Goal: Check status: Check status

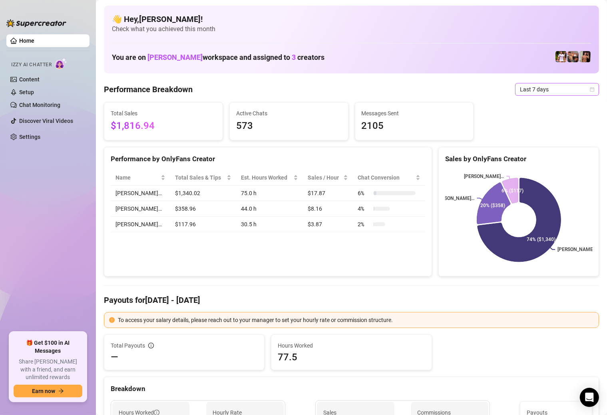
click at [547, 90] on span "Last 7 days" at bounding box center [557, 89] width 74 height 12
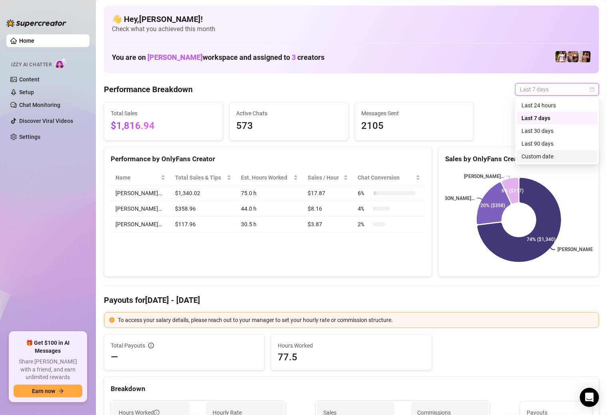
click at [530, 157] on div "Custom date" at bounding box center [556, 156] width 71 height 9
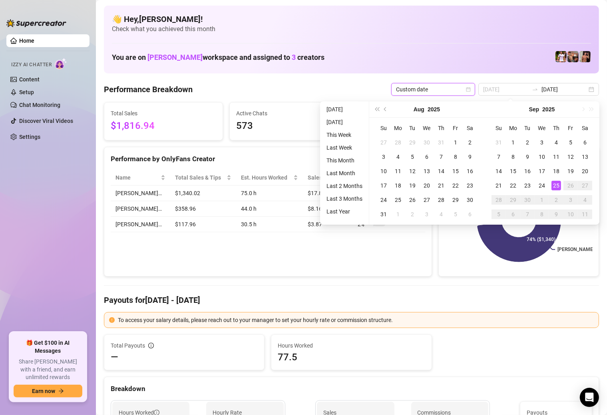
type input "[DATE]"
click at [555, 187] on div "25" at bounding box center [556, 186] width 10 height 10
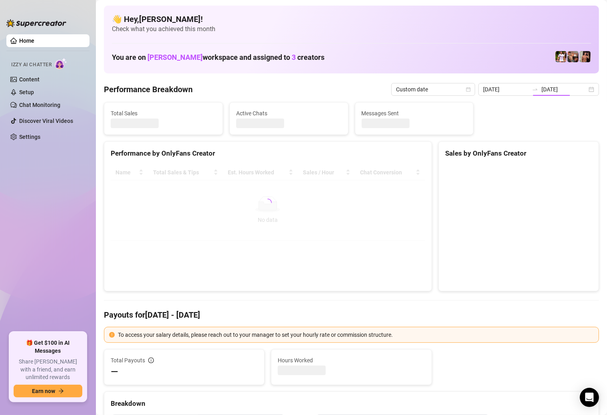
type input "[DATE]"
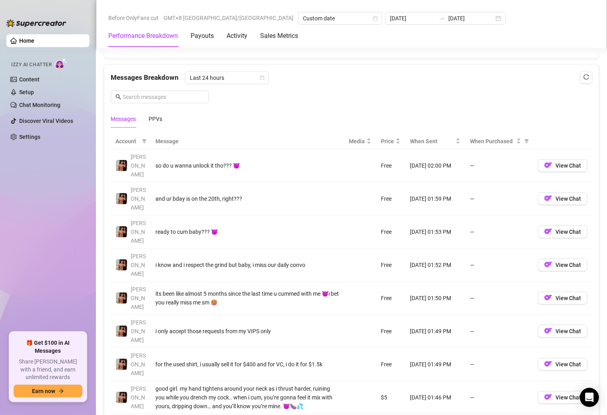
scroll to position [1048, 0]
